Goal: Information Seeking & Learning: Learn about a topic

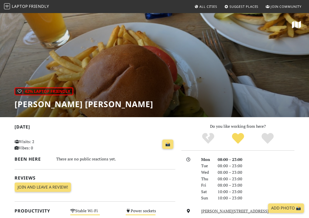
click at [38, 8] on span "Friendly" at bounding box center [39, 7] width 20 height 6
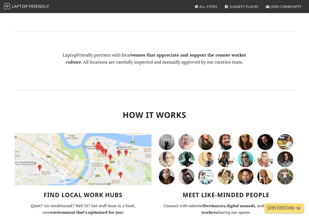
scroll to position [441, 0]
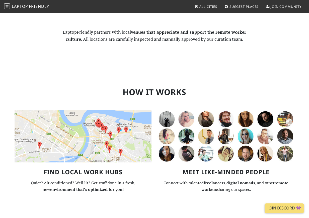
click at [92, 101] on div "Find Local Work Hubs Quiet? Air conditioned? Well lit? Get stuff done in a fres…" at bounding box center [83, 149] width 143 height 96
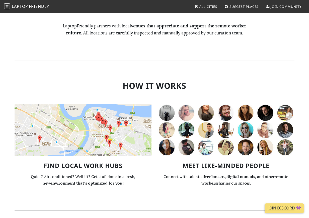
scroll to position [423, 0]
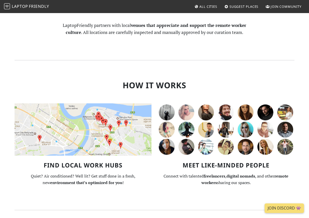
click at [98, 103] on img at bounding box center [83, 129] width 137 height 52
click at [129, 103] on img at bounding box center [83, 129] width 137 height 52
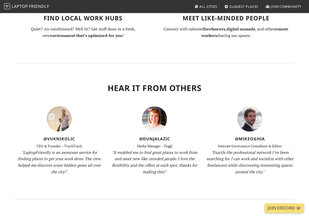
scroll to position [658, 0]
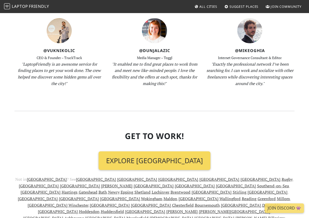
click at [145, 151] on link "Explore London" at bounding box center [155, 160] width 112 height 19
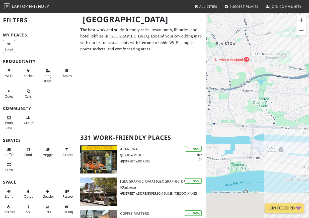
drag, startPoint x: 263, startPoint y: 133, endPoint x: 265, endPoint y: 79, distance: 54.5
click at [264, 79] on div "To navigate, press the arrow keys." at bounding box center [257, 122] width 103 height 218
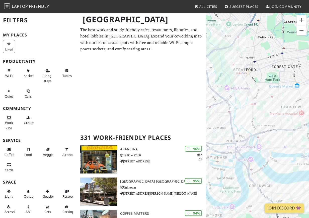
drag, startPoint x: 254, startPoint y: 85, endPoint x: 299, endPoint y: 132, distance: 65.5
click at [299, 132] on div "To navigate, press the arrow keys." at bounding box center [257, 122] width 103 height 218
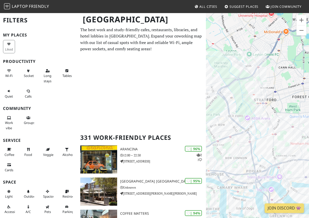
drag, startPoint x: 259, startPoint y: 98, endPoint x: 281, endPoint y: 130, distance: 38.4
click at [281, 130] on div "To navigate, press the arrow keys." at bounding box center [257, 122] width 103 height 218
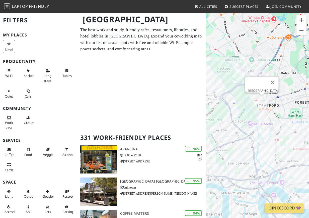
click at [261, 100] on div "To navigate, press the arrow keys. Stratford Westfields" at bounding box center [257, 122] width 103 height 218
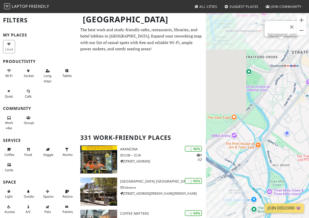
drag, startPoint x: 254, startPoint y: 111, endPoint x: 311, endPoint y: 110, distance: 57.5
click at [309, 110] on html "Laptop Friendly All Cities Suggest Places Join Community London Filters My Plac…" at bounding box center [154, 109] width 309 height 218
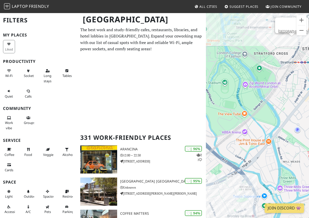
drag, startPoint x: 235, startPoint y: 117, endPoint x: 283, endPoint y: 117, distance: 47.4
click at [283, 117] on div "To navigate, press the arrow keys. Stratford Westfields" at bounding box center [257, 122] width 103 height 218
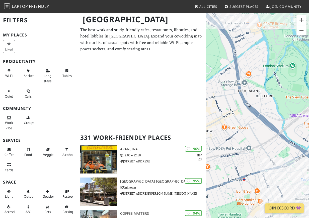
drag, startPoint x: 236, startPoint y: 126, endPoint x: 268, endPoint y: 109, distance: 36.4
click at [268, 109] on div "To navigate, press the arrow keys. Stratford Westfields" at bounding box center [257, 122] width 103 height 218
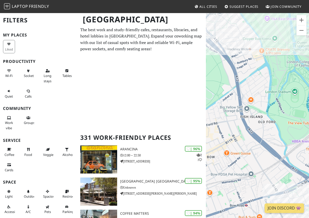
drag, startPoint x: 244, startPoint y: 145, endPoint x: 246, endPoint y: 170, distance: 26.0
click at [246, 170] on div "To navigate, press the arrow keys. Stratford Westfields" at bounding box center [257, 122] width 103 height 218
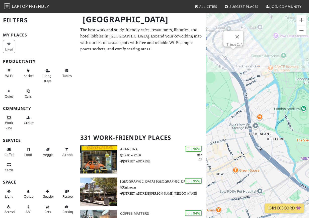
click at [233, 54] on div "To navigate, press the arrow keys. Stratford Westfields Thingy Cafe" at bounding box center [257, 122] width 103 height 218
click at [233, 43] on link "Thingy Cafe" at bounding box center [234, 45] width 17 height 4
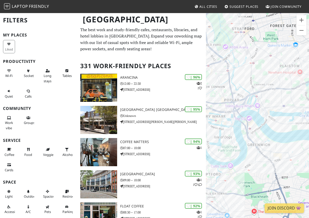
drag, startPoint x: 243, startPoint y: 81, endPoint x: 270, endPoint y: 112, distance: 41.6
click at [270, 112] on div "To navigate, press the arrow keys." at bounding box center [257, 122] width 103 height 218
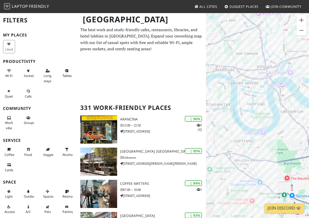
drag, startPoint x: 266, startPoint y: 112, endPoint x: 299, endPoint y: 70, distance: 53.1
click at [299, 70] on div "To navigate, press the arrow keys." at bounding box center [257, 122] width 103 height 218
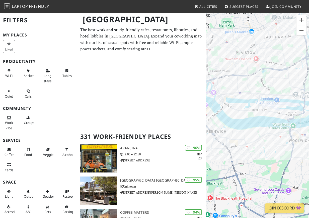
drag, startPoint x: 295, startPoint y: 95, endPoint x: 219, endPoint y: 124, distance: 81.4
click at [219, 124] on div "To navigate, press the arrow keys." at bounding box center [257, 122] width 103 height 218
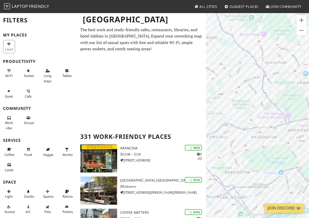
drag, startPoint x: 238, startPoint y: 88, endPoint x: 303, endPoint y: 153, distance: 92.3
click at [303, 153] on div "To navigate, press the arrow keys." at bounding box center [257, 122] width 103 height 218
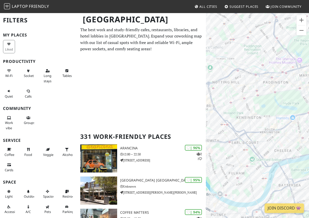
drag, startPoint x: 273, startPoint y: 156, endPoint x: 207, endPoint y: 87, distance: 94.9
click at [207, 87] on div "To navigate, press the arrow keys." at bounding box center [257, 122] width 103 height 218
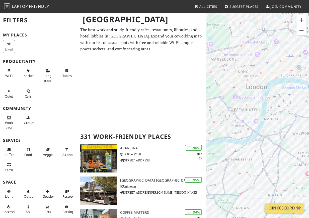
drag, startPoint x: 283, startPoint y: 101, endPoint x: 214, endPoint y: 111, distance: 69.4
click at [214, 111] on div "To navigate, press the arrow keys." at bounding box center [257, 122] width 103 height 218
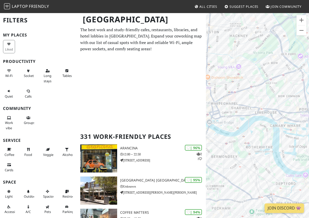
drag, startPoint x: 285, startPoint y: 92, endPoint x: 233, endPoint y: 113, distance: 55.7
click at [233, 113] on div "To navigate, press the arrow keys." at bounding box center [257, 122] width 103 height 218
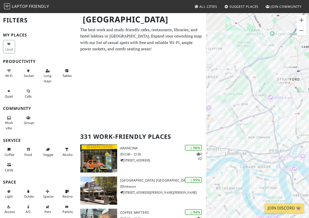
drag, startPoint x: 273, startPoint y: 75, endPoint x: 240, endPoint y: 119, distance: 55.2
click at [240, 119] on div "To navigate, press the arrow keys." at bounding box center [257, 122] width 103 height 218
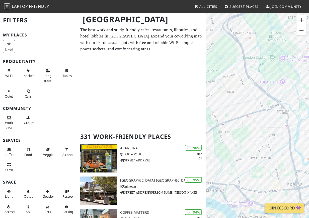
drag, startPoint x: 269, startPoint y: 92, endPoint x: 273, endPoint y: 89, distance: 4.8
click at [274, 89] on div "To navigate, press the arrow keys." at bounding box center [257, 122] width 103 height 218
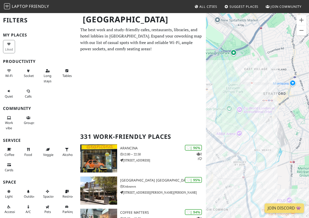
drag, startPoint x: 291, startPoint y: 87, endPoint x: 229, endPoint y: 104, distance: 64.4
click at [229, 104] on div "To navigate, press the arrow keys." at bounding box center [257, 122] width 103 height 218
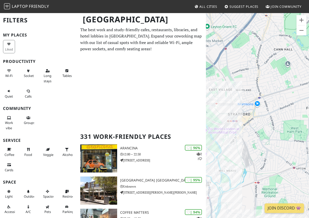
drag, startPoint x: 264, startPoint y: 99, endPoint x: 228, endPoint y: 122, distance: 43.0
click at [228, 122] on div "To navigate, press the arrow keys." at bounding box center [257, 122] width 103 height 218
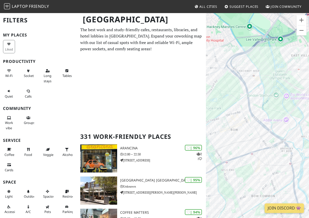
drag, startPoint x: 228, startPoint y: 122, endPoint x: 311, endPoint y: 88, distance: 90.2
click at [309, 88] on html "Laptop Friendly All Cities Suggest Places Join Community London Filters My Plac…" at bounding box center [154, 109] width 309 height 218
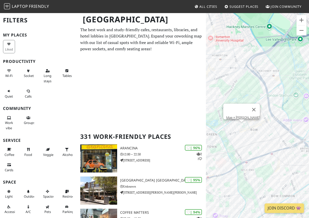
click at [241, 125] on div "To navigate, press the arrow keys. Mae + Harvey" at bounding box center [257, 122] width 103 height 218
click at [242, 115] on link "Mae + Harvey" at bounding box center [243, 117] width 34 height 4
click at [232, 128] on div "To navigate, press the arrow keys. Mae + Harvey" at bounding box center [257, 122] width 103 height 218
click at [235, 126] on div "To navigate, press the arrow keys. Mae + Harvey" at bounding box center [257, 122] width 103 height 218
click at [235, 116] on link "Zealand Cafe" at bounding box center [235, 118] width 19 height 4
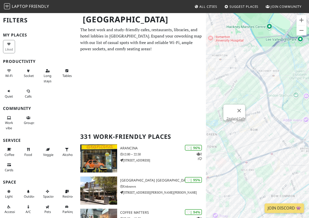
click at [287, 143] on div "To navigate, press the arrow keys. Zealand Cafe" at bounding box center [257, 122] width 103 height 218
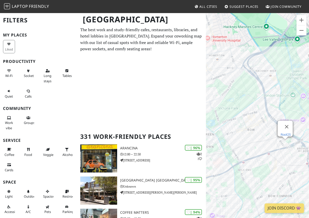
click at [282, 132] on link "Root25" at bounding box center [286, 134] width 10 height 4
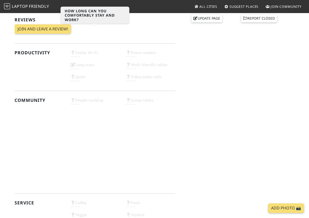
scroll to position [374, 0]
